Goal: Transaction & Acquisition: Purchase product/service

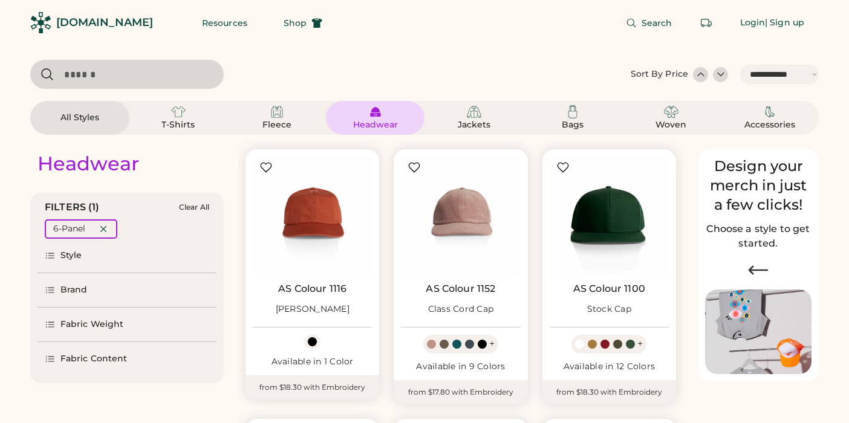
select select "*****"
click at [137, 72] on input "input" at bounding box center [126, 74] width 193 height 29
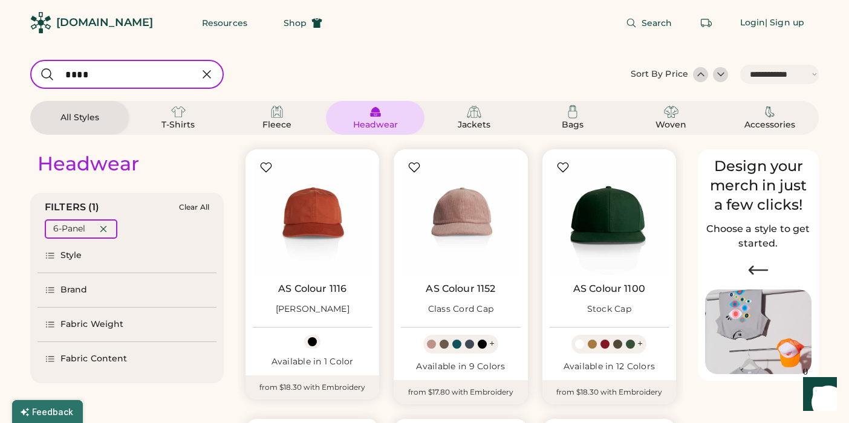
type input "****"
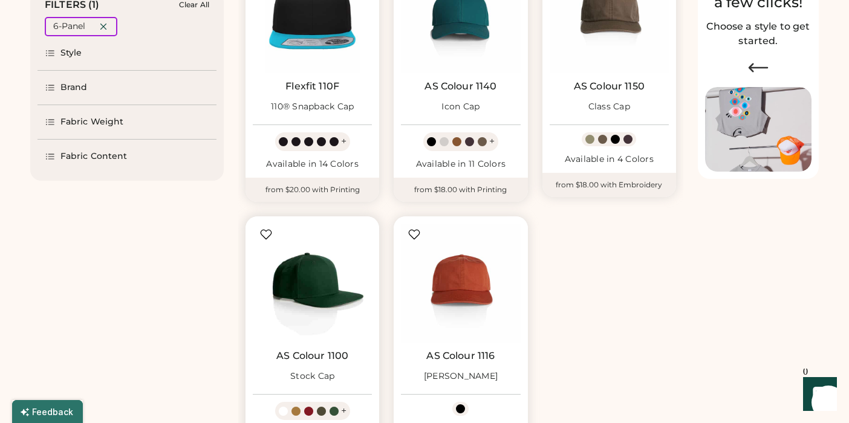
scroll to position [204, 0]
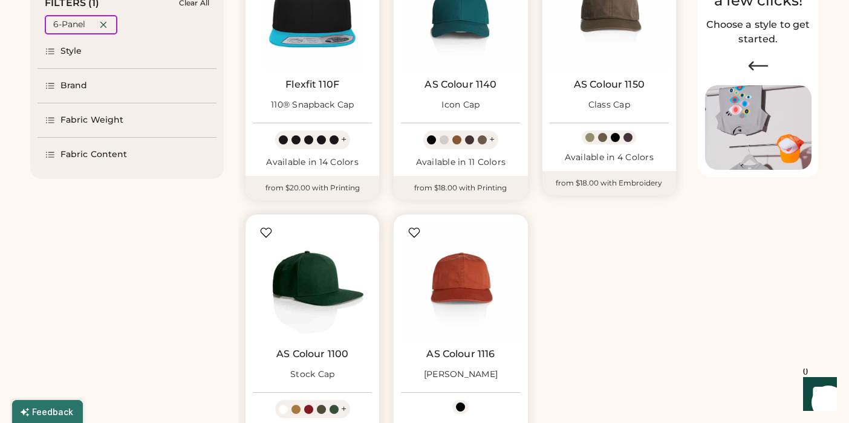
select select "*****"
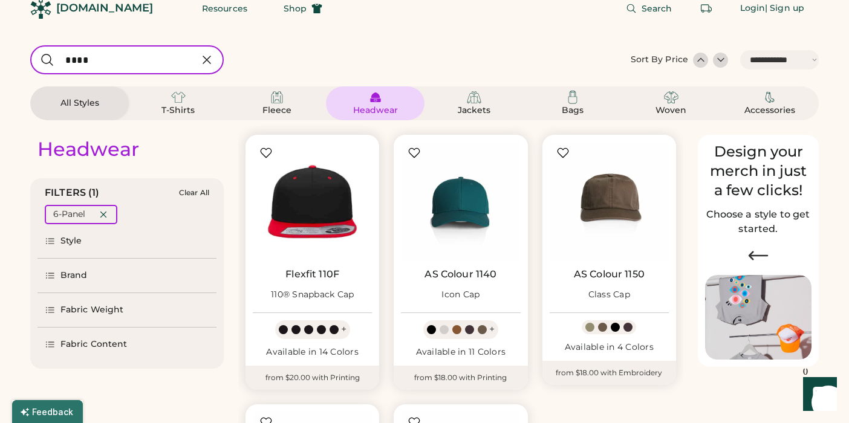
scroll to position [0, 0]
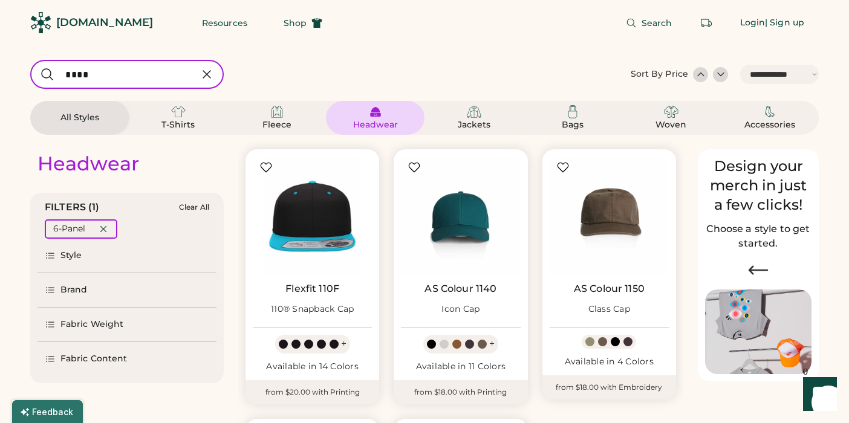
click at [145, 82] on input "input" at bounding box center [126, 74] width 193 height 29
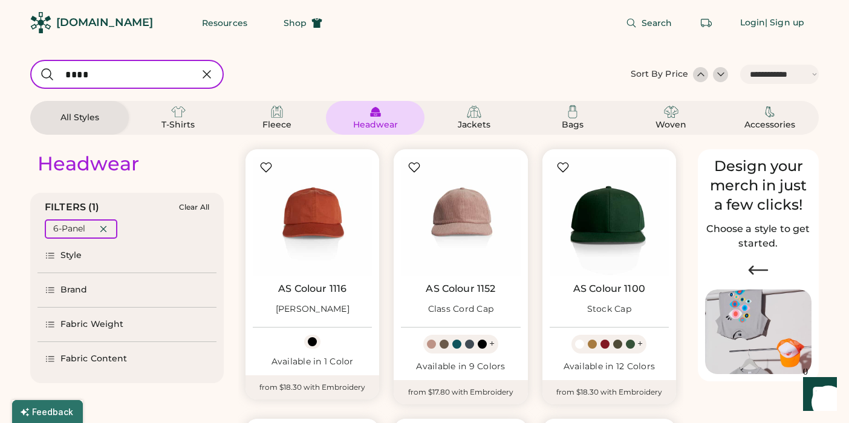
type input "****"
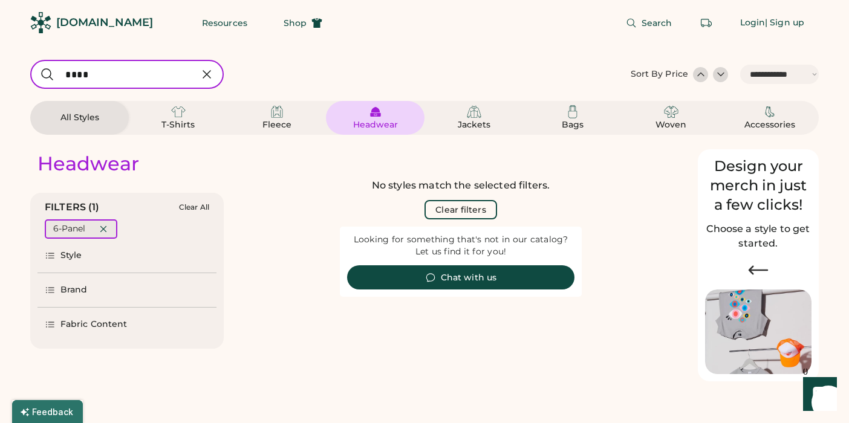
click at [105, 227] on icon at bounding box center [103, 229] width 11 height 11
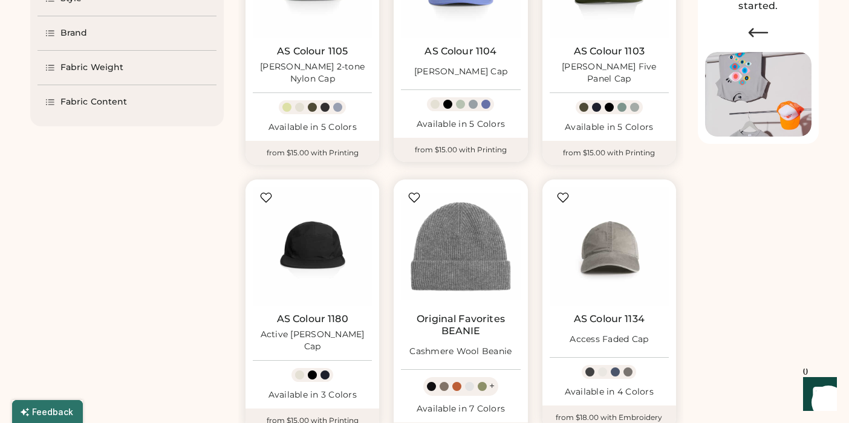
scroll to position [240, 0]
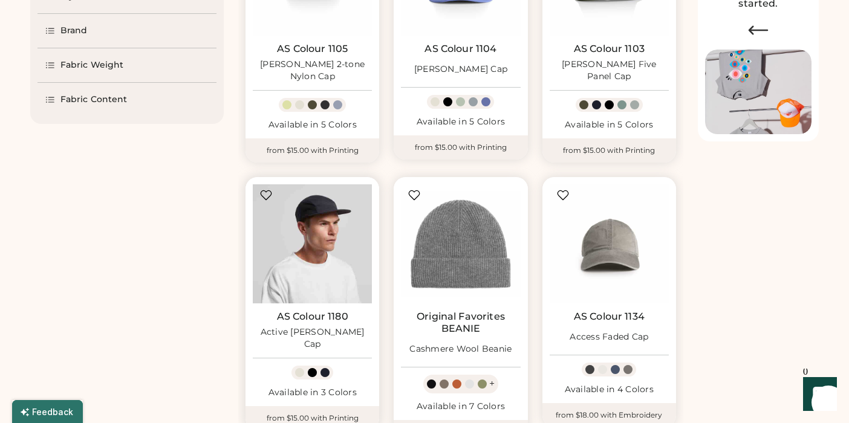
click at [291, 242] on img at bounding box center [312, 243] width 119 height 119
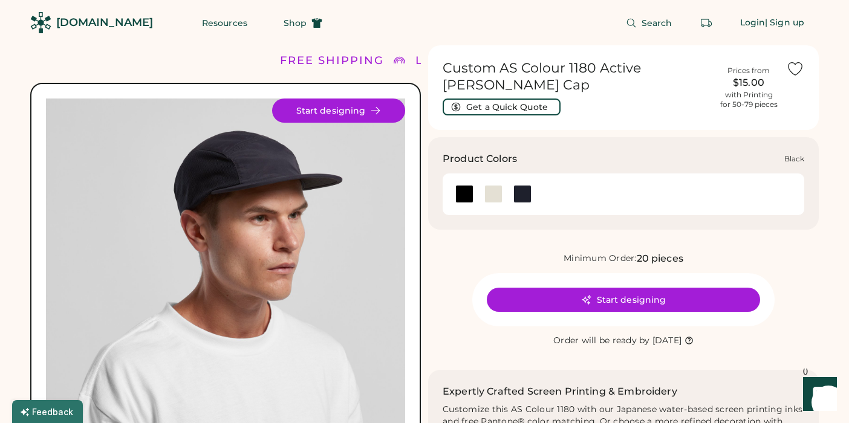
click at [462, 185] on div at bounding box center [464, 194] width 18 height 18
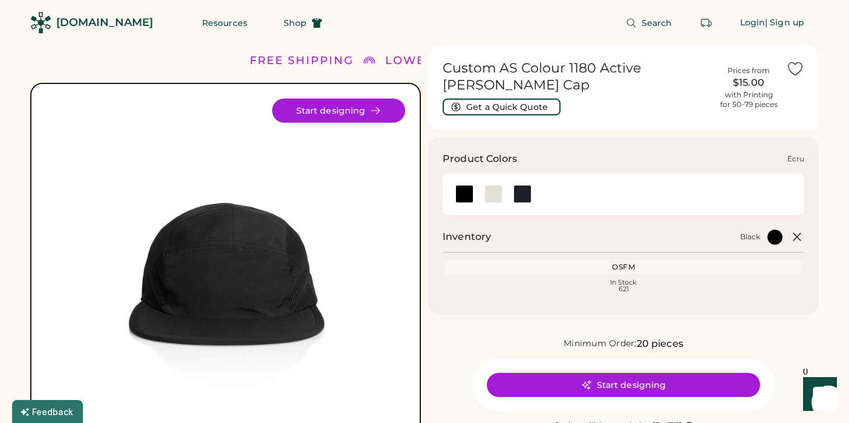
click at [499, 186] on div at bounding box center [493, 194] width 18 height 18
click at [524, 185] on div at bounding box center [522, 194] width 18 height 18
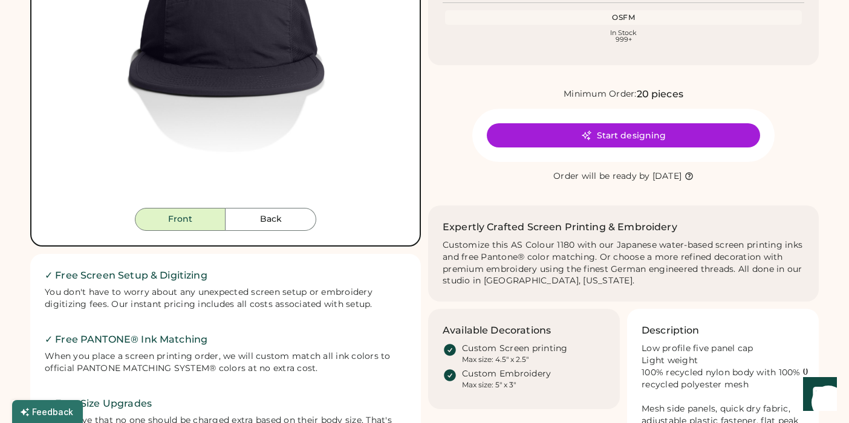
scroll to position [256, 0]
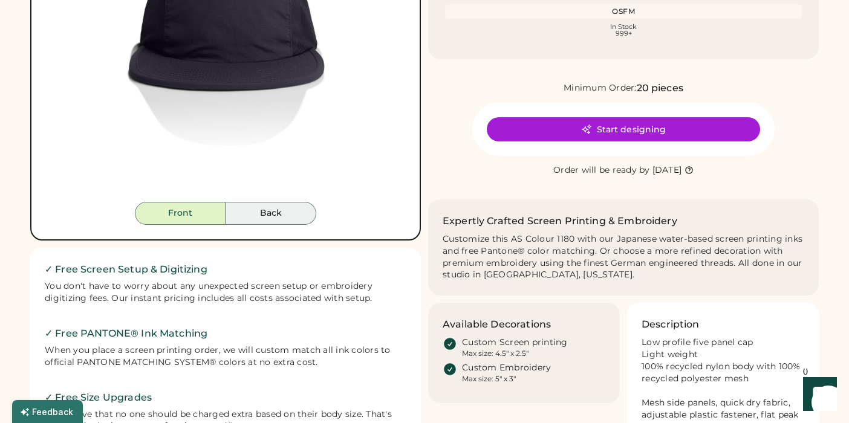
click at [257, 210] on button "Back" at bounding box center [270, 213] width 91 height 23
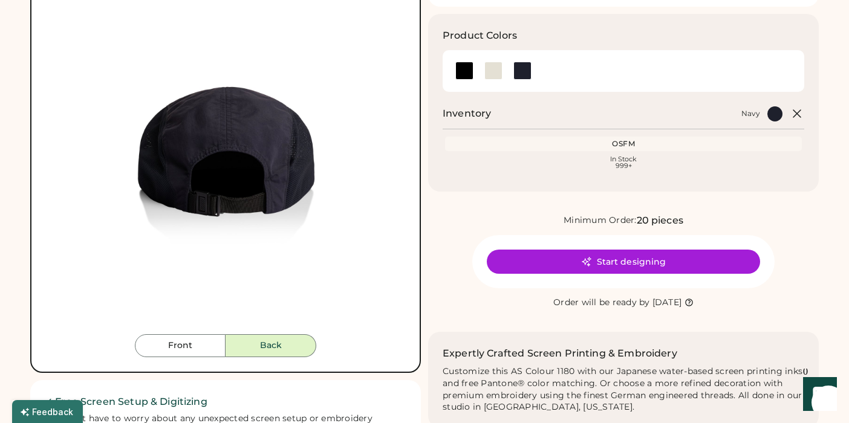
scroll to position [121, 0]
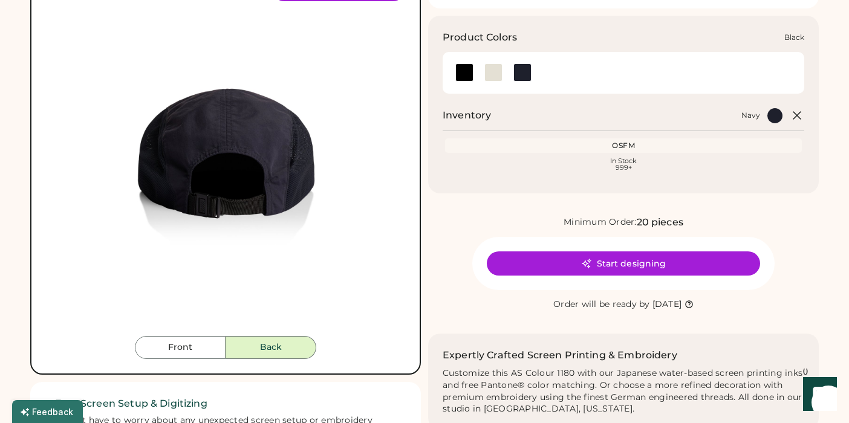
click at [467, 63] on div at bounding box center [464, 72] width 18 height 18
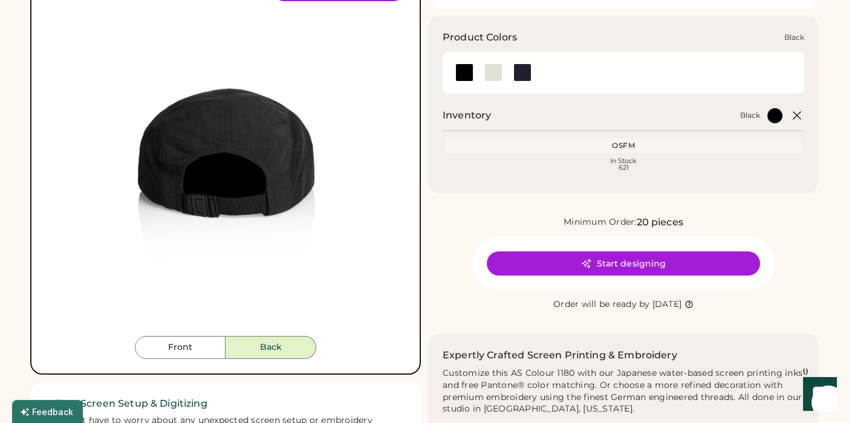
click at [467, 63] on div at bounding box center [464, 72] width 18 height 18
click at [503, 64] on div at bounding box center [493, 72] width 29 height 18
click at [491, 63] on div at bounding box center [493, 72] width 18 height 18
click at [517, 63] on div at bounding box center [522, 72] width 18 height 18
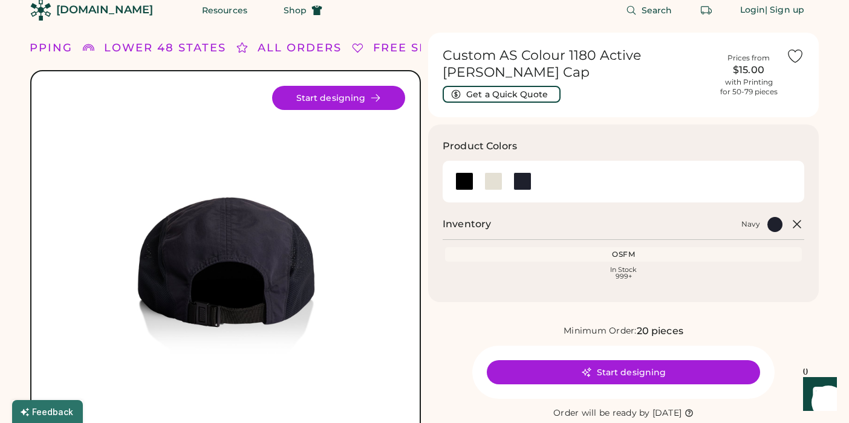
scroll to position [12, 0]
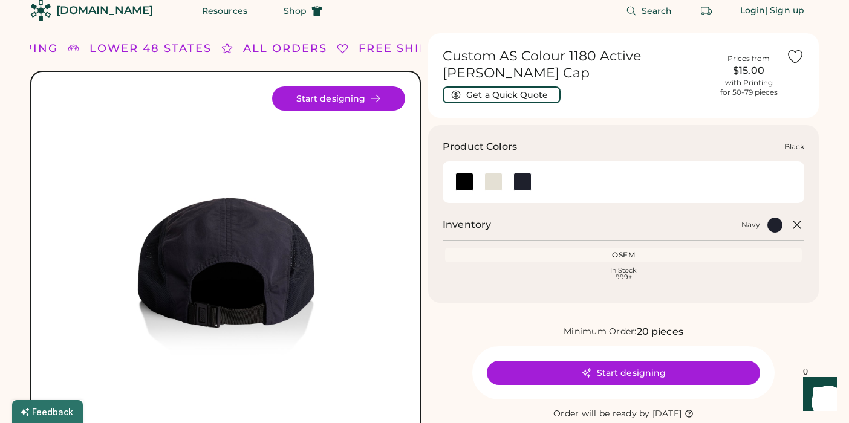
click at [460, 173] on div at bounding box center [464, 182] width 18 height 18
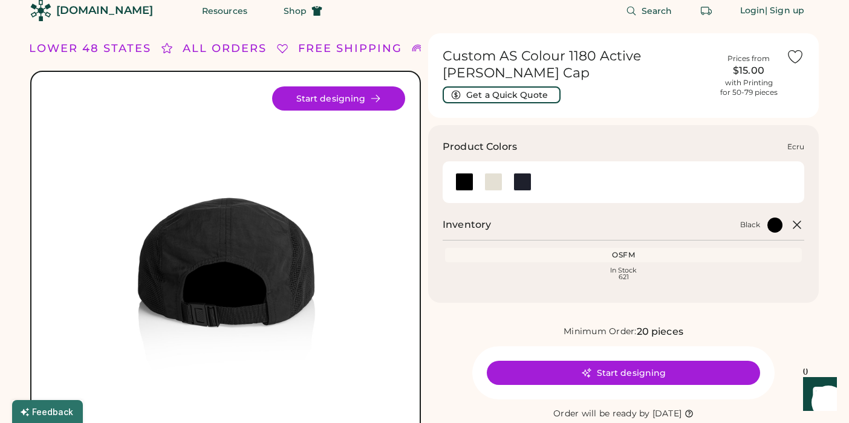
click at [496, 173] on div at bounding box center [493, 182] width 18 height 18
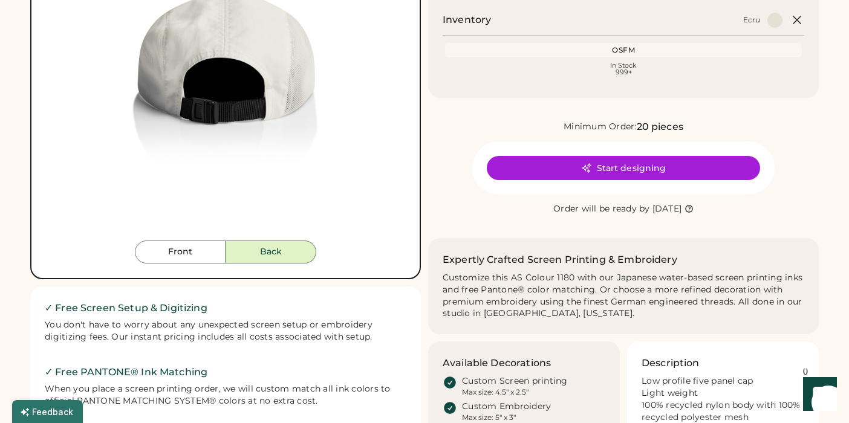
scroll to position [220, 0]
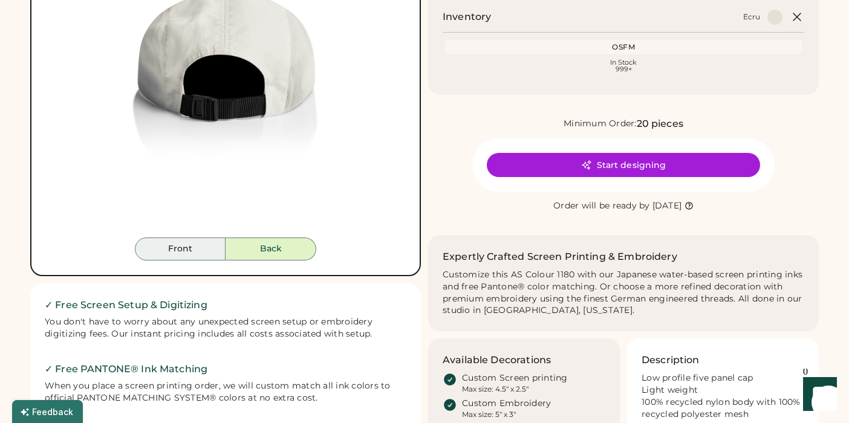
click at [190, 248] on button "Front" at bounding box center [180, 249] width 91 height 23
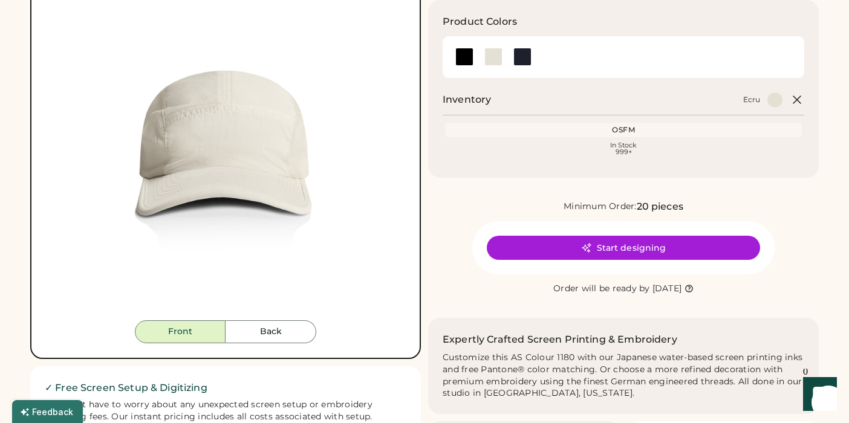
scroll to position [137, 0]
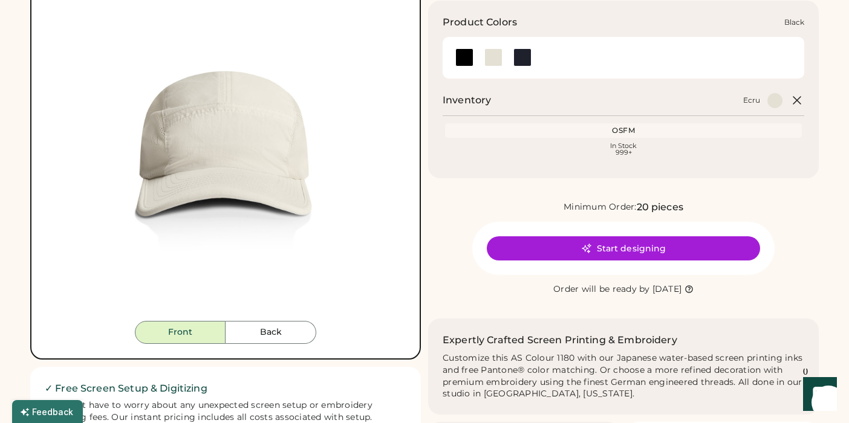
click at [459, 48] on div at bounding box center [464, 57] width 18 height 18
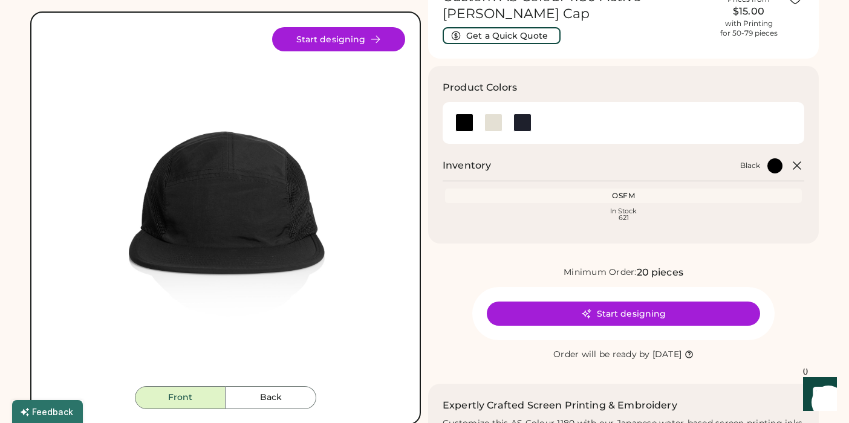
scroll to position [70, 0]
